Goal: Task Accomplishment & Management: Manage account settings

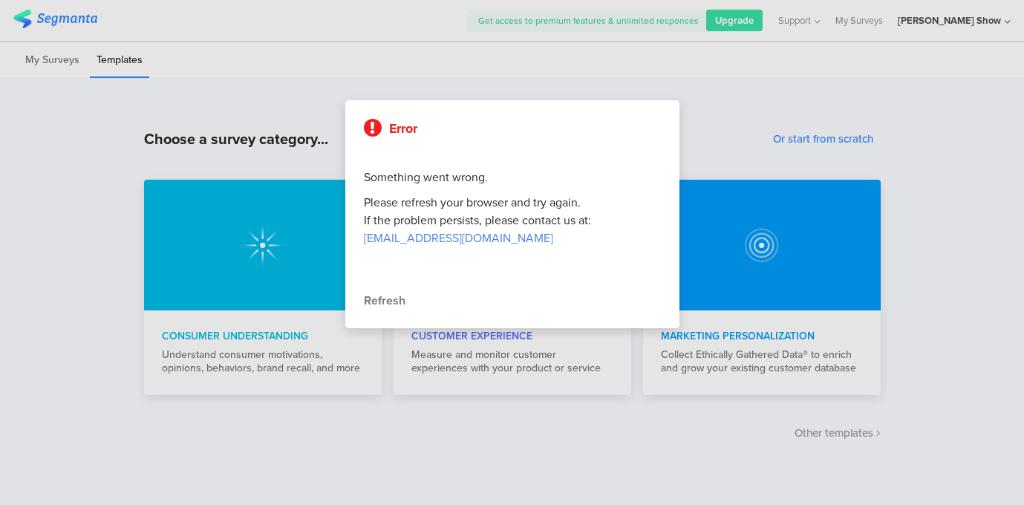
click at [384, 302] on div "Refresh" at bounding box center [512, 301] width 297 height 18
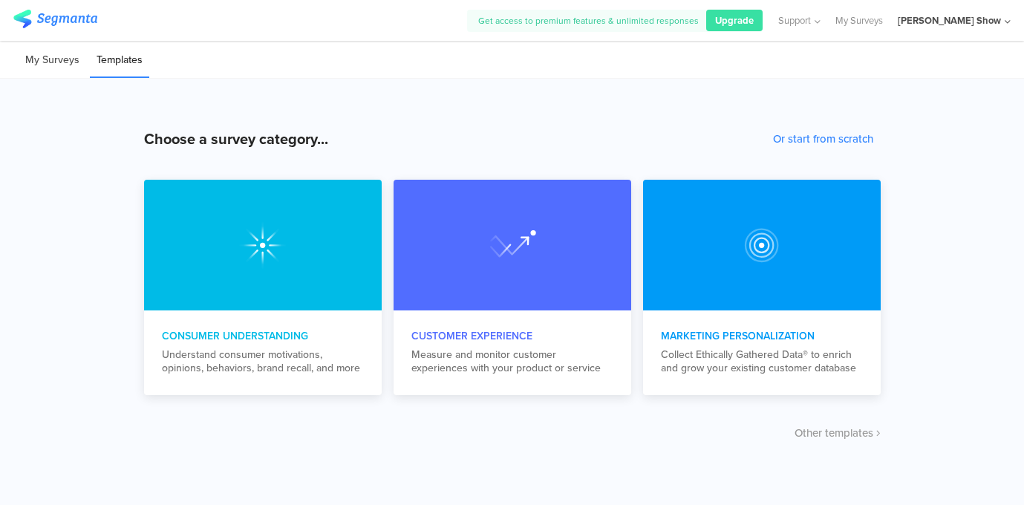
click at [53, 60] on li "My Surveys" at bounding box center [53, 60] width 68 height 35
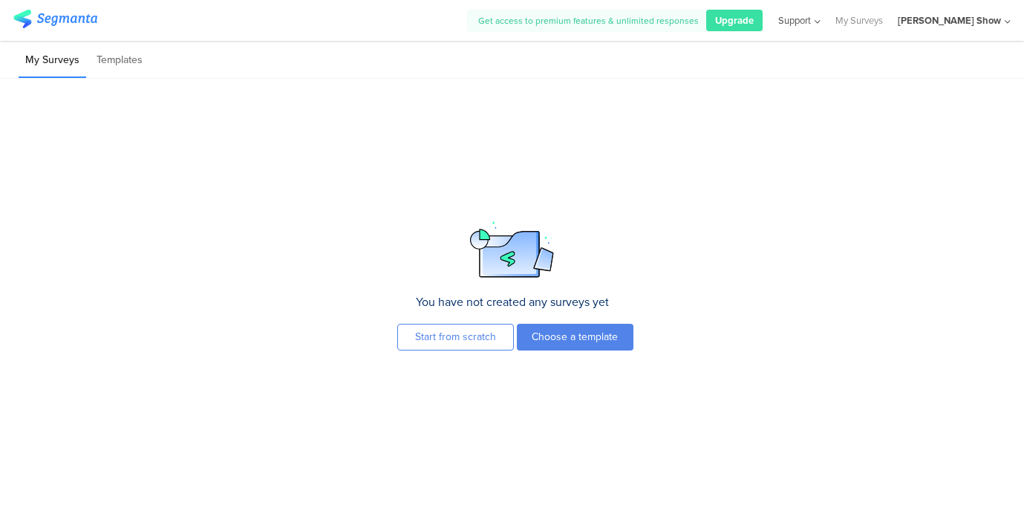
click at [821, 19] on icon at bounding box center [816, 21] width 10 height 11
click at [822, 19] on icon at bounding box center [817, 21] width 10 height 11
click at [961, 17] on div "[PERSON_NAME] Show" at bounding box center [949, 20] width 103 height 14
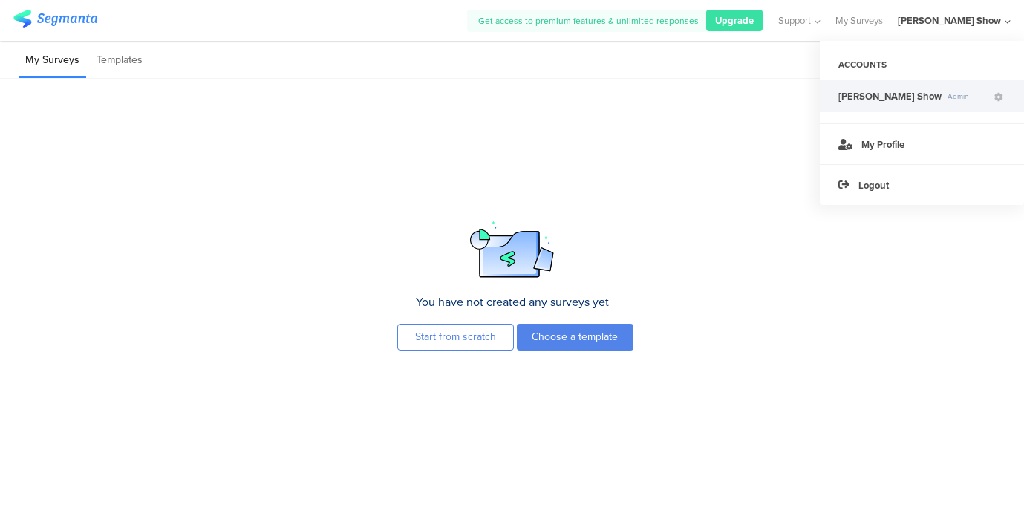
click at [961, 17] on div "[PERSON_NAME] Show" at bounding box center [949, 20] width 103 height 14
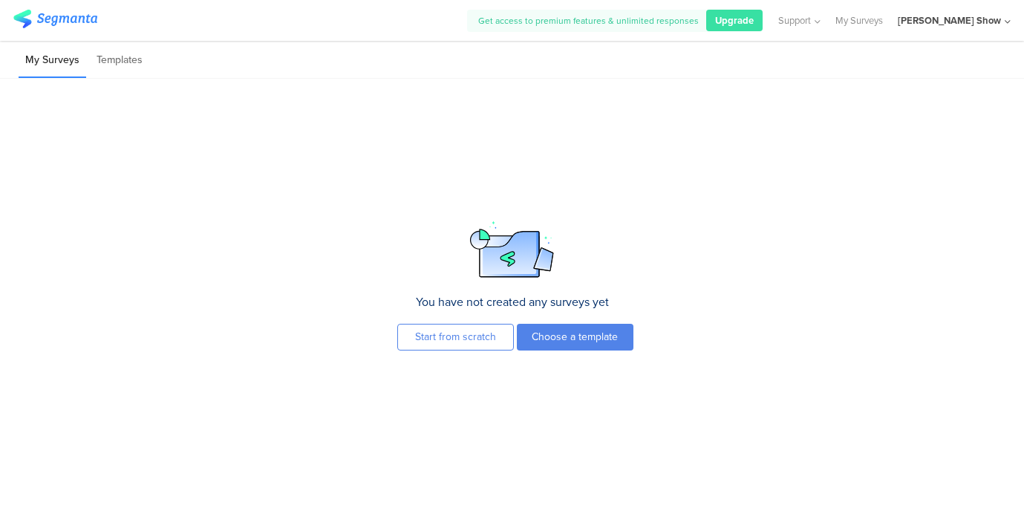
click at [975, 29] on div "[PERSON_NAME] Show" at bounding box center [954, 20] width 113 height 41
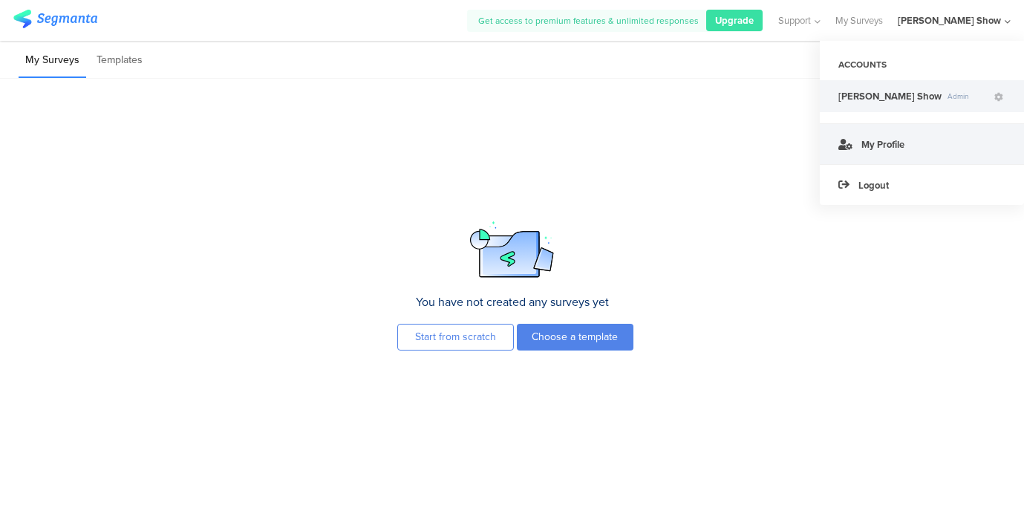
click at [907, 135] on link "My Profile" at bounding box center [922, 143] width 204 height 41
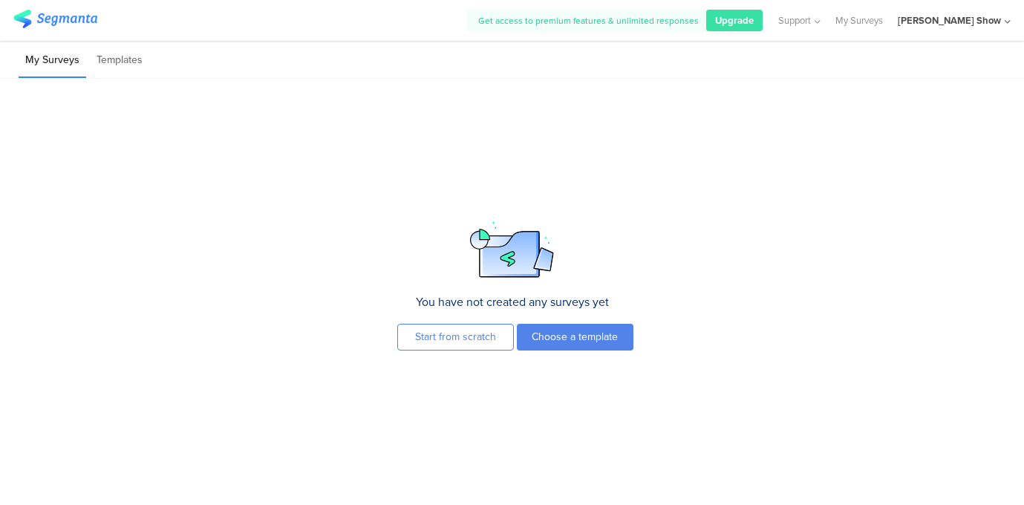
click at [967, 23] on div "[PERSON_NAME] Show" at bounding box center [949, 20] width 103 height 14
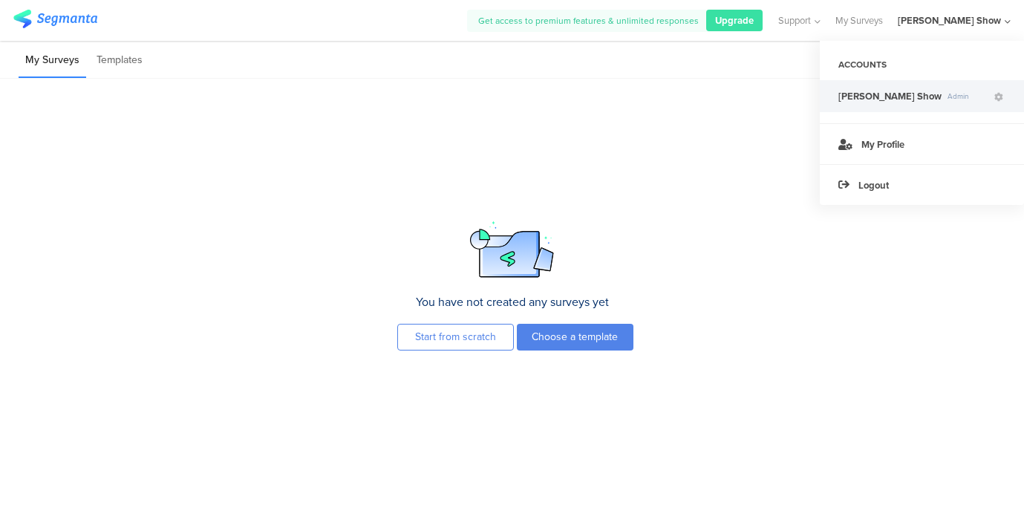
click at [967, 23] on div "[PERSON_NAME] Show" at bounding box center [949, 20] width 103 height 14
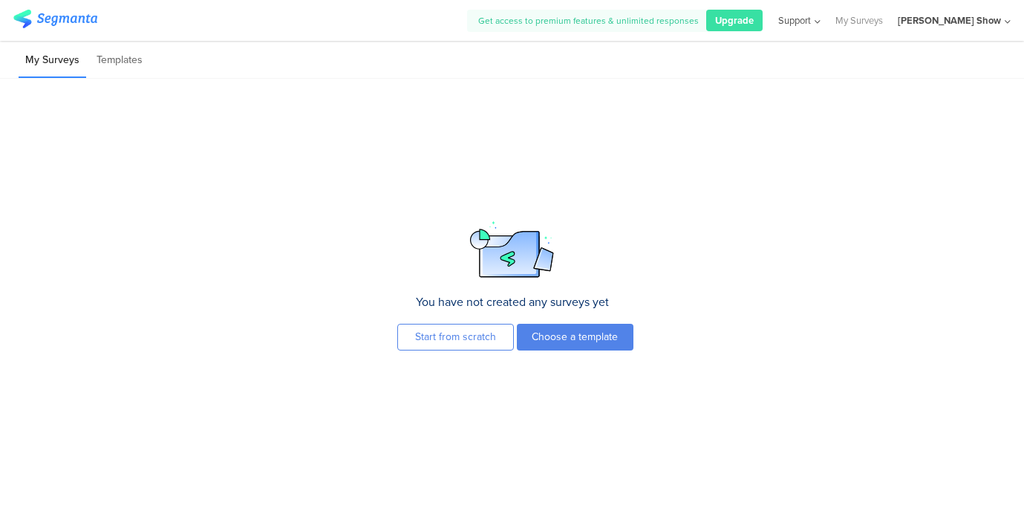
click at [821, 21] on icon at bounding box center [816, 21] width 10 height 11
click at [942, 104] on div "You have not created any surveys yet Start from scratch Choose a template To cr…" at bounding box center [512, 292] width 1024 height 426
click at [984, 14] on div "[PERSON_NAME] Show" at bounding box center [949, 20] width 103 height 14
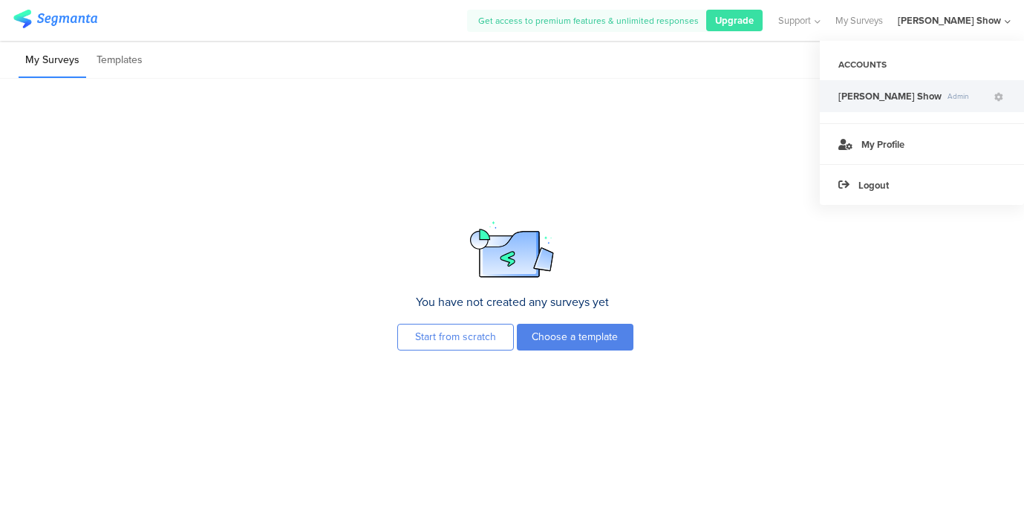
click at [984, 14] on div "[PERSON_NAME] Show" at bounding box center [949, 20] width 103 height 14
